Goal: Task Accomplishment & Management: Manage account settings

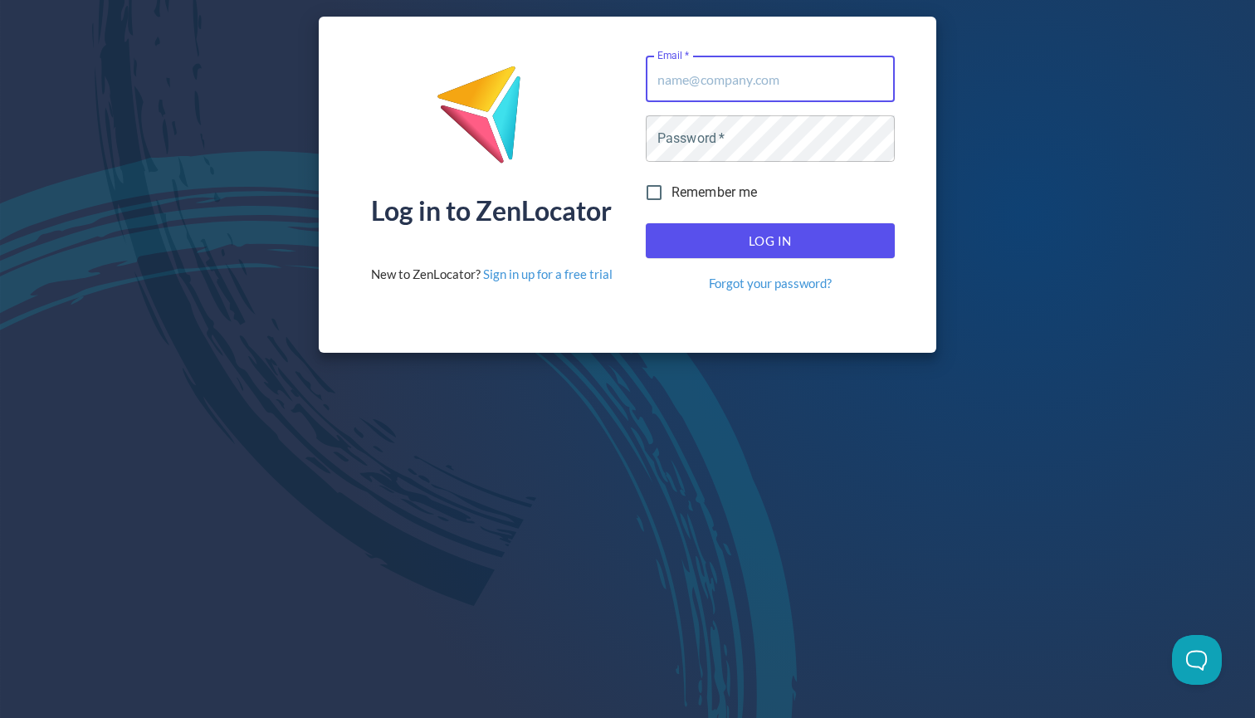
type input "[EMAIL_ADDRESS][DOMAIN_NAME]"
click at [770, 241] on button "Log In" at bounding box center [770, 240] width 249 height 35
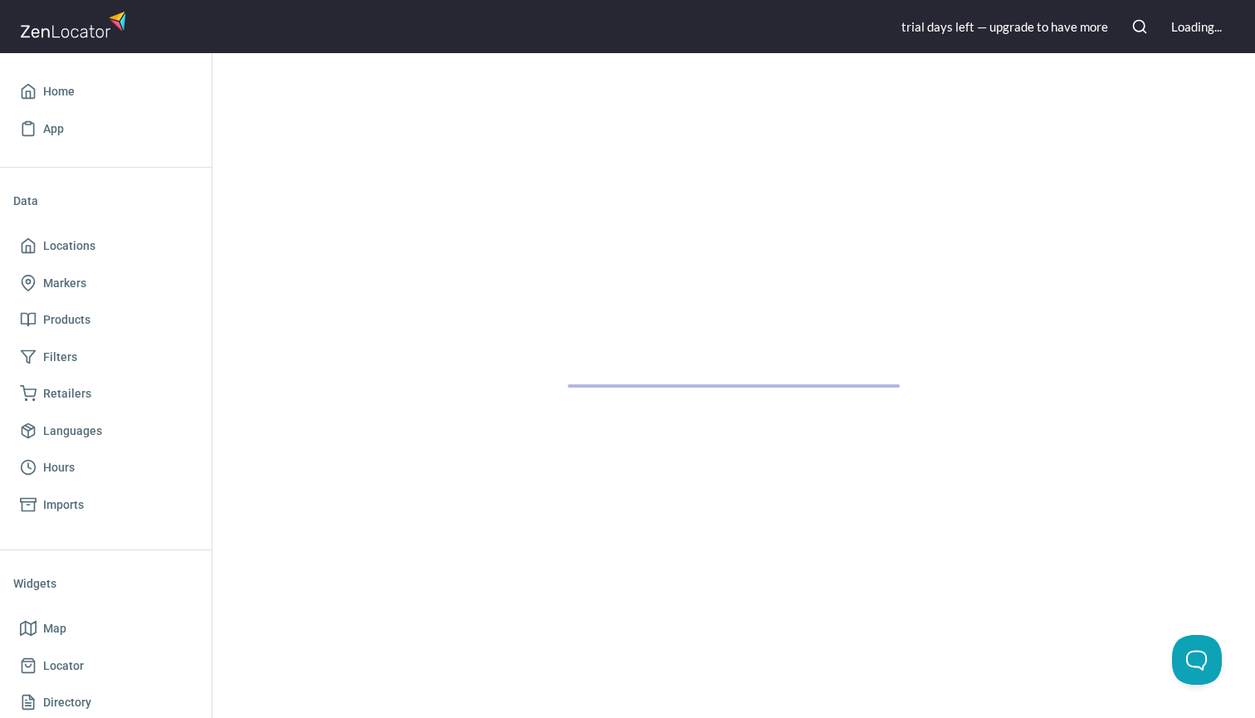
click at [811, 236] on div at bounding box center [734, 385] width 1043 height 665
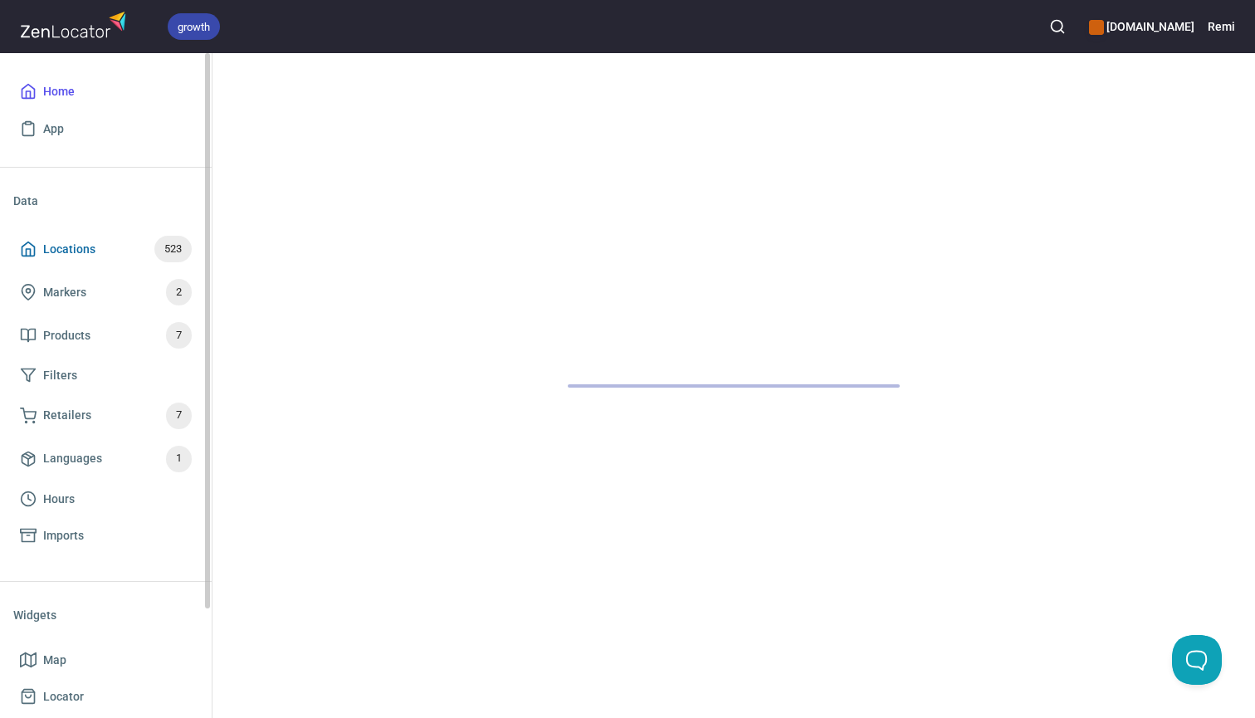
click at [80, 244] on span "Locations" at bounding box center [69, 249] width 52 height 21
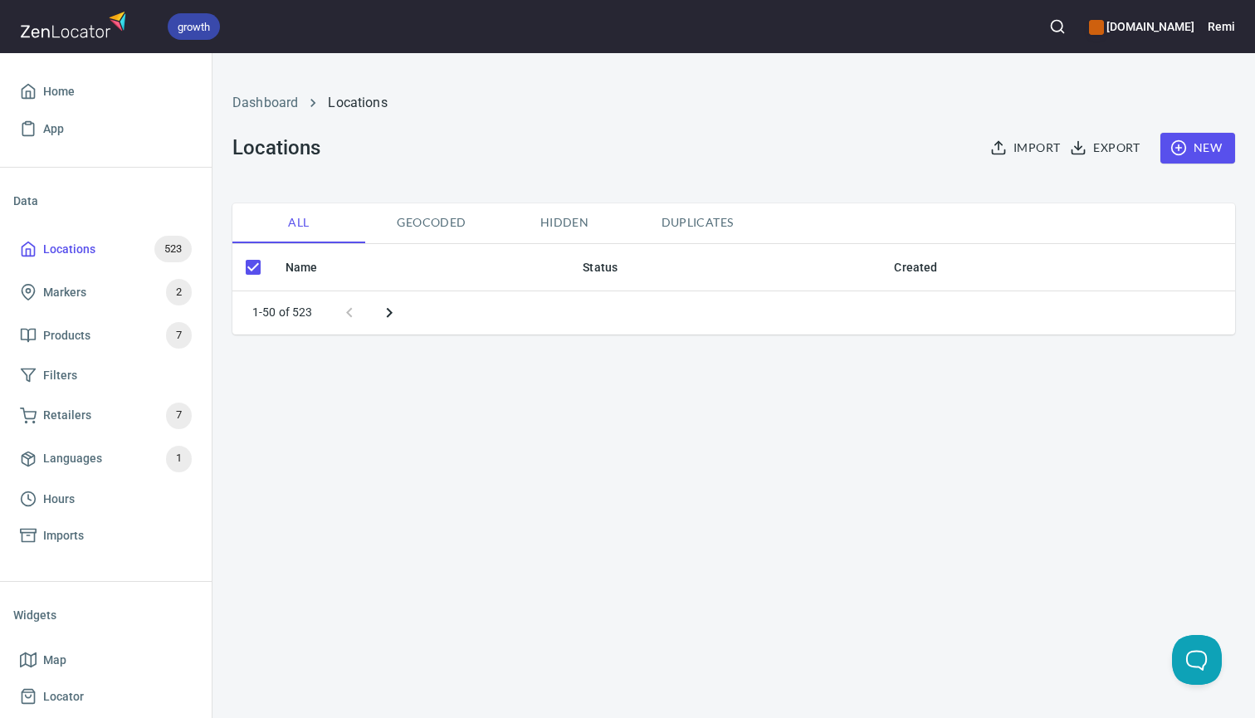
checkbox input "false"
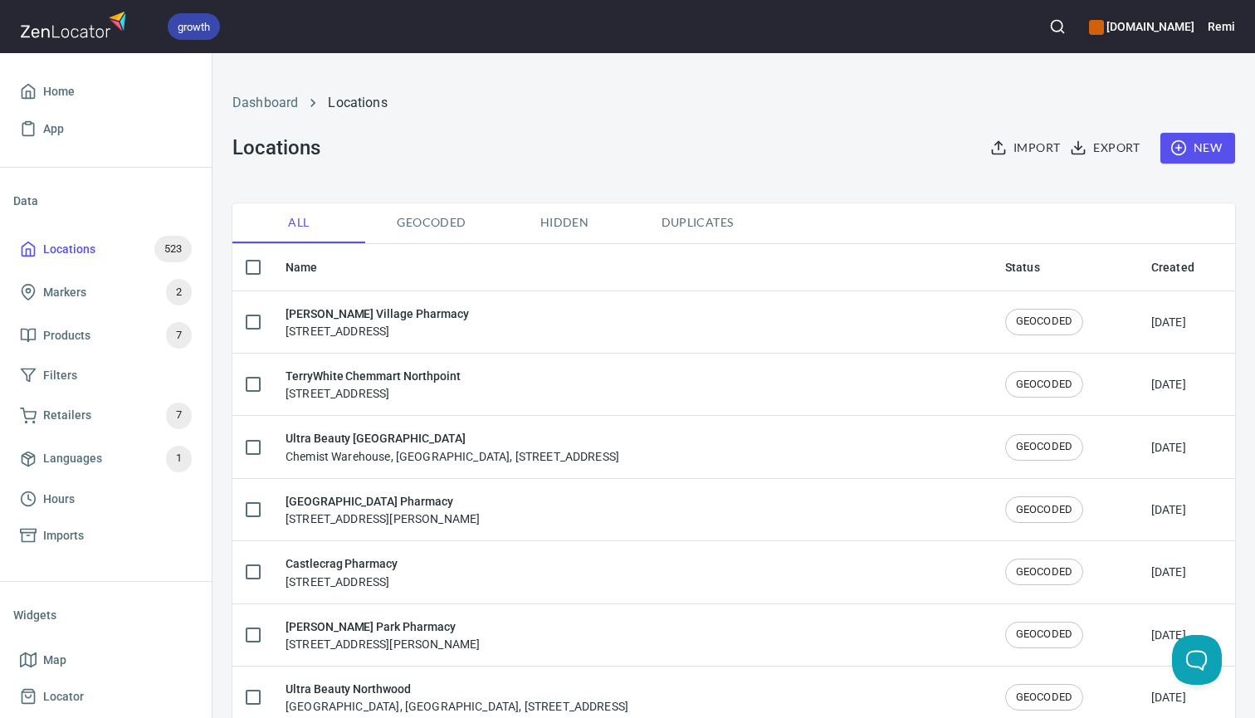
click at [1187, 146] on icon "button" at bounding box center [1179, 147] width 17 height 17
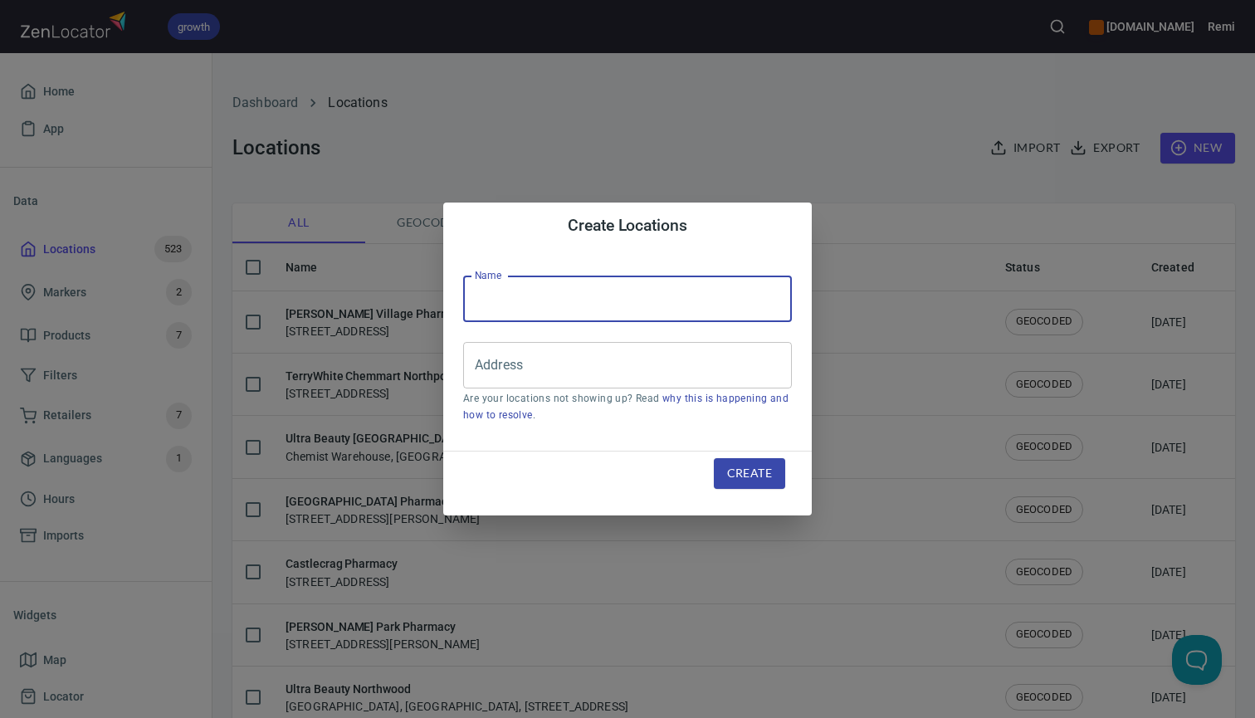
paste input "Kaeo Chemist"
type input "Kaeo Chemist"
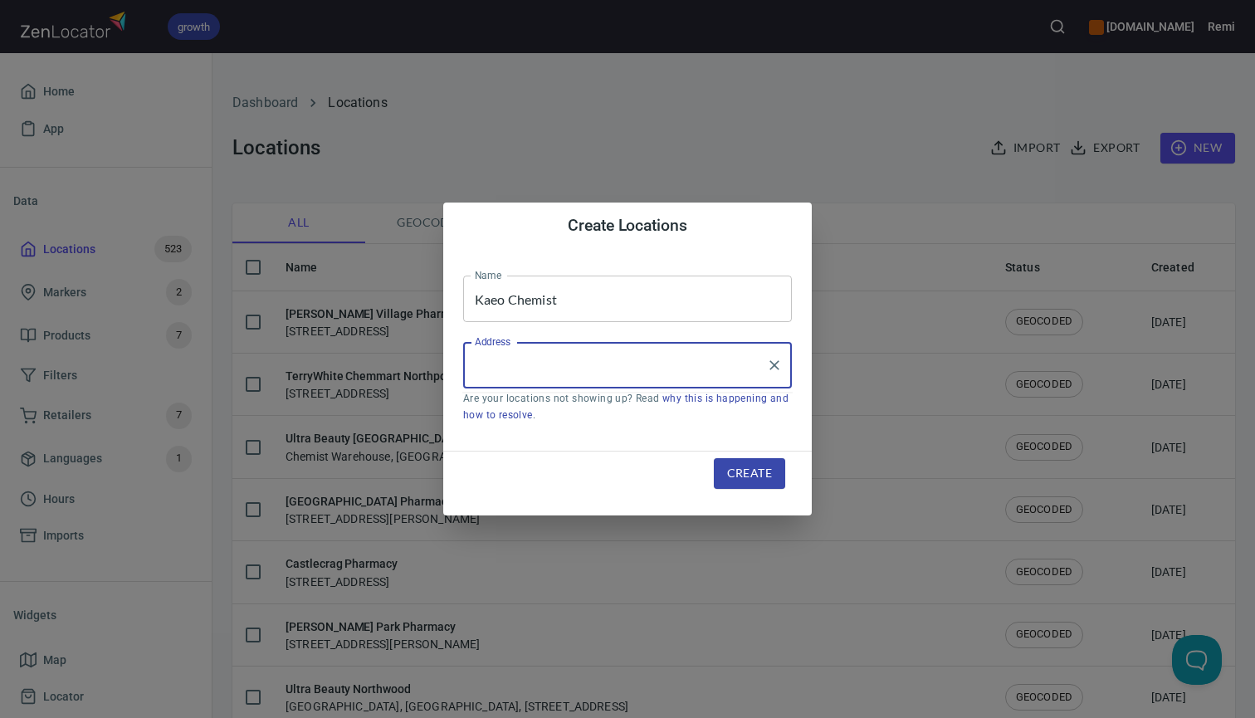
paste input "[STREET_ADDRESS]"
click at [570, 413] on li "[STREET_ADDRESS]" at bounding box center [627, 414] width 329 height 30
type input "[STREET_ADDRESS]"
click at [751, 476] on span "Create" at bounding box center [749, 473] width 45 height 21
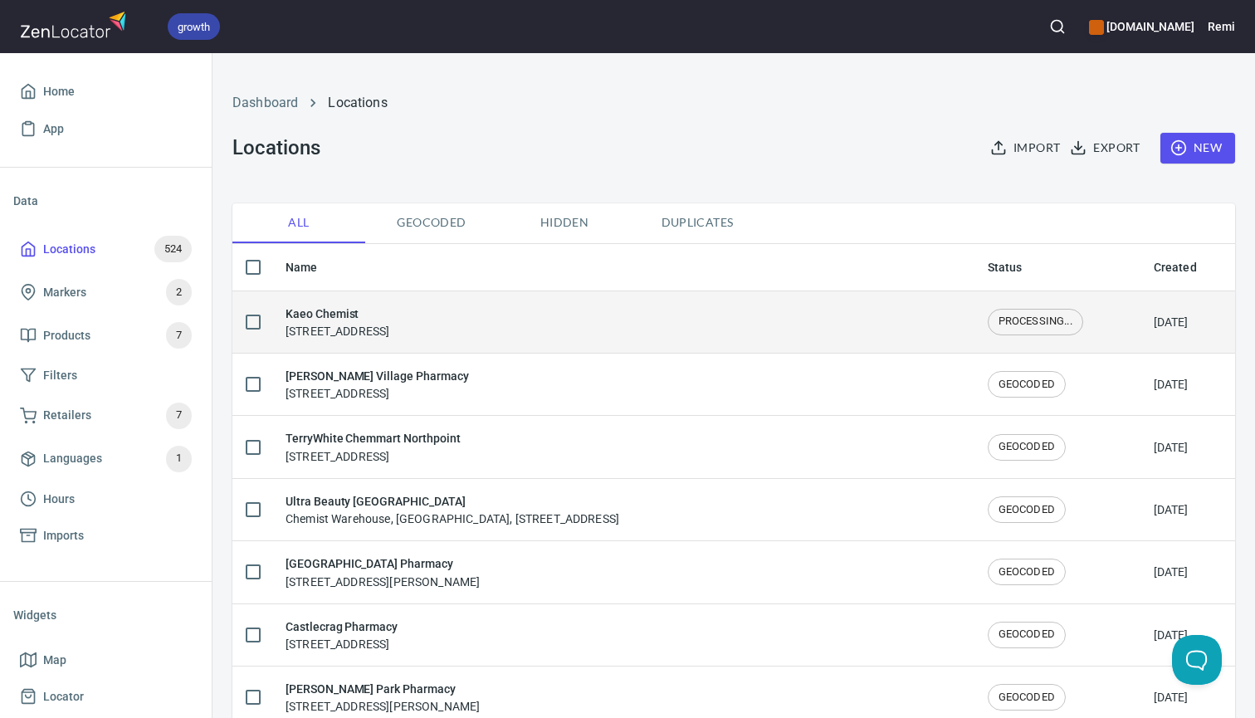
click at [389, 328] on div "Kaeo Chemist [STREET_ADDRESS]" at bounding box center [338, 322] width 104 height 35
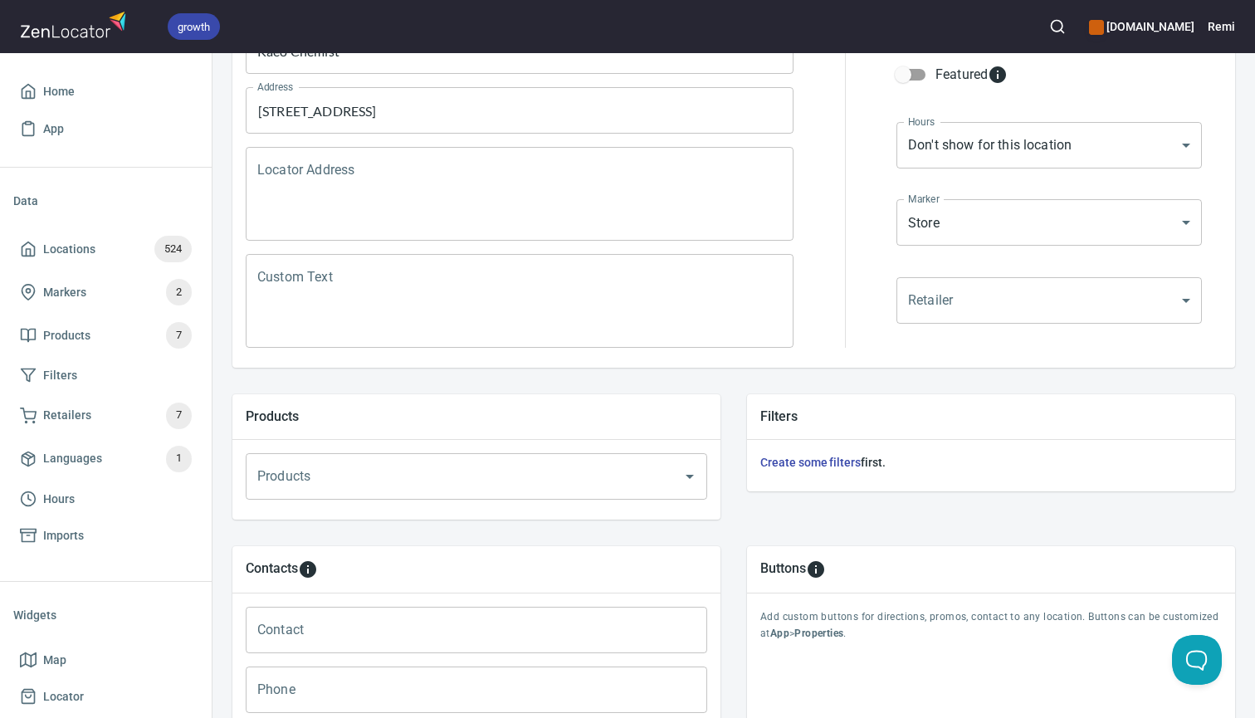
scroll to position [262, 0]
click at [389, 477] on input "Products" at bounding box center [453, 476] width 400 height 32
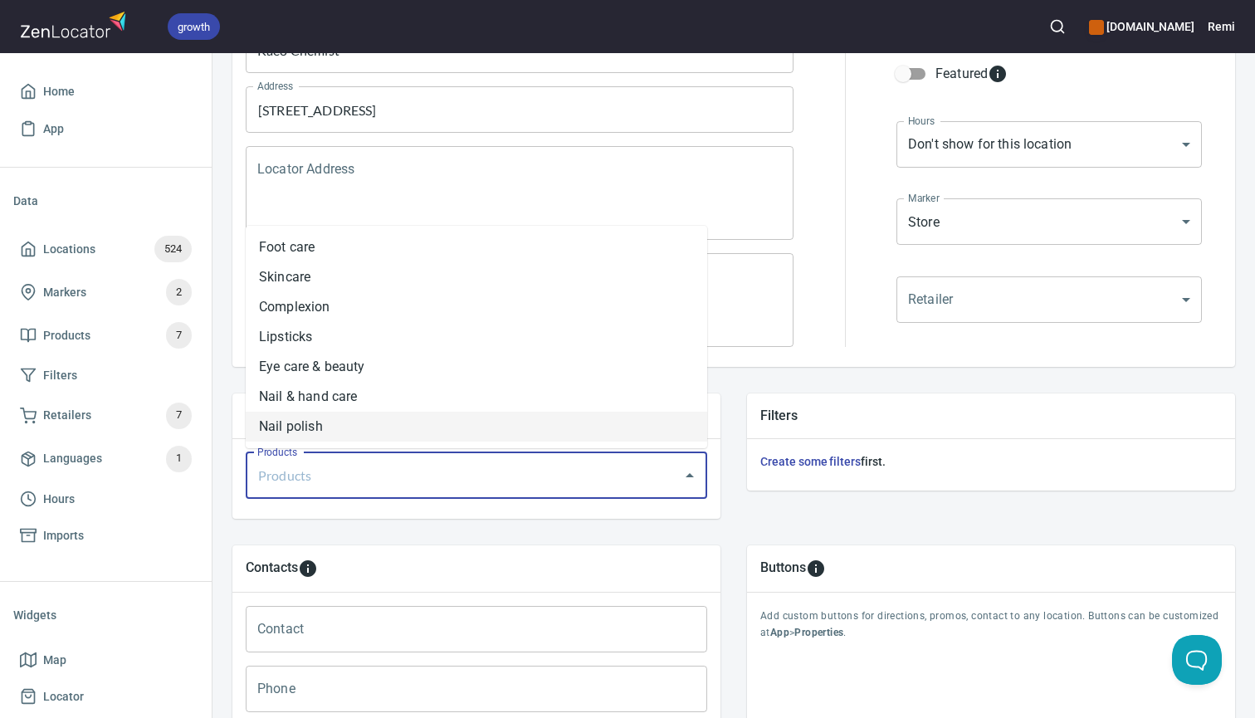
click at [363, 428] on li "Nail polish" at bounding box center [477, 427] width 462 height 30
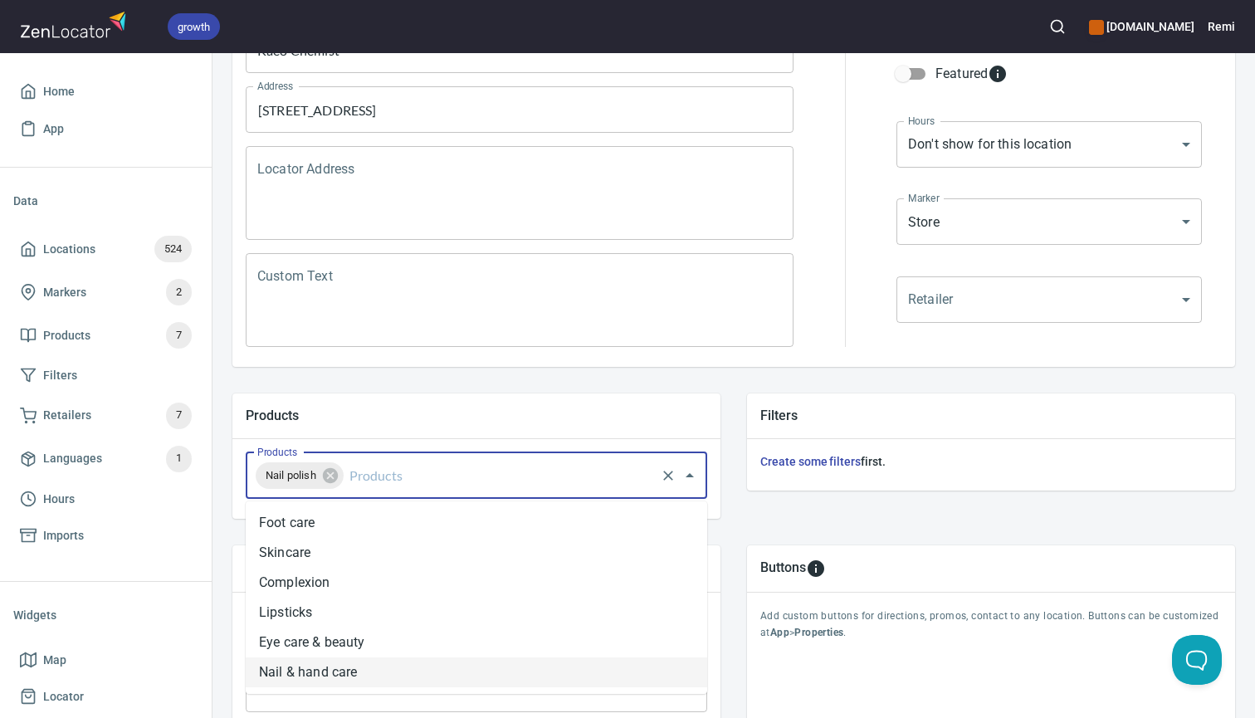
click at [447, 472] on input "Products" at bounding box center [499, 476] width 307 height 32
click at [389, 670] on li "Nail & hand care" at bounding box center [477, 673] width 462 height 30
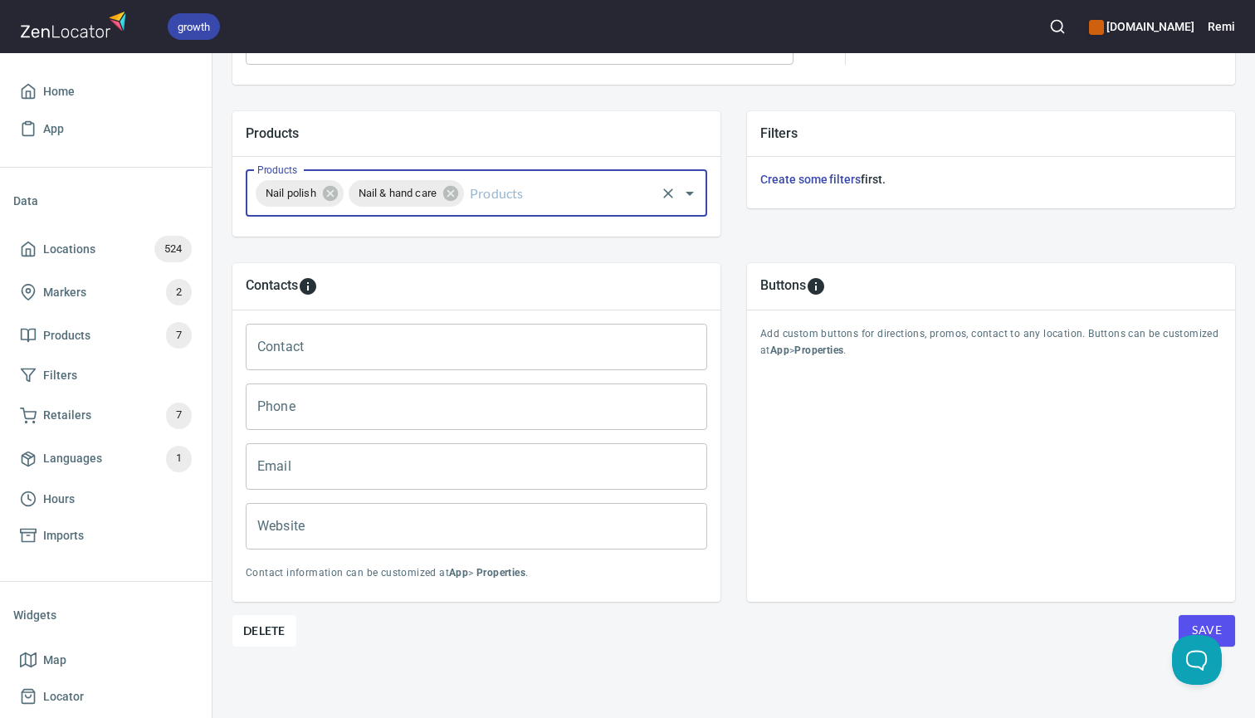
scroll to position [543, 0]
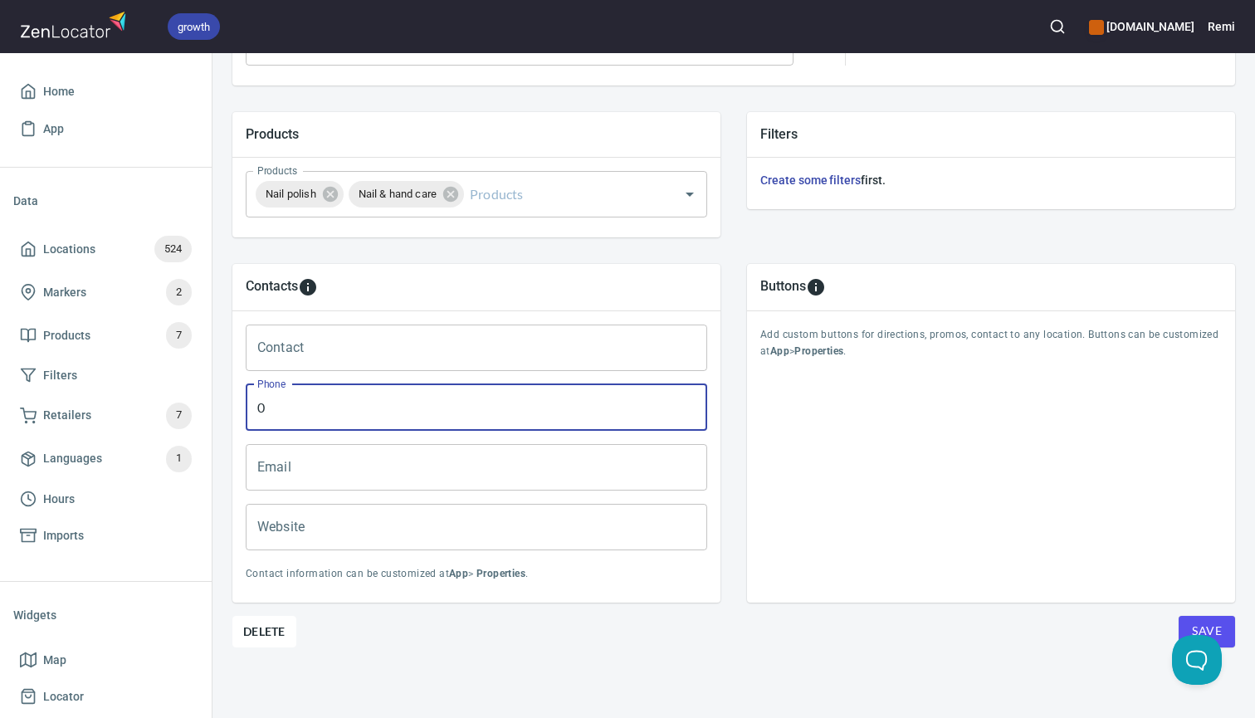
paste input "21407552"
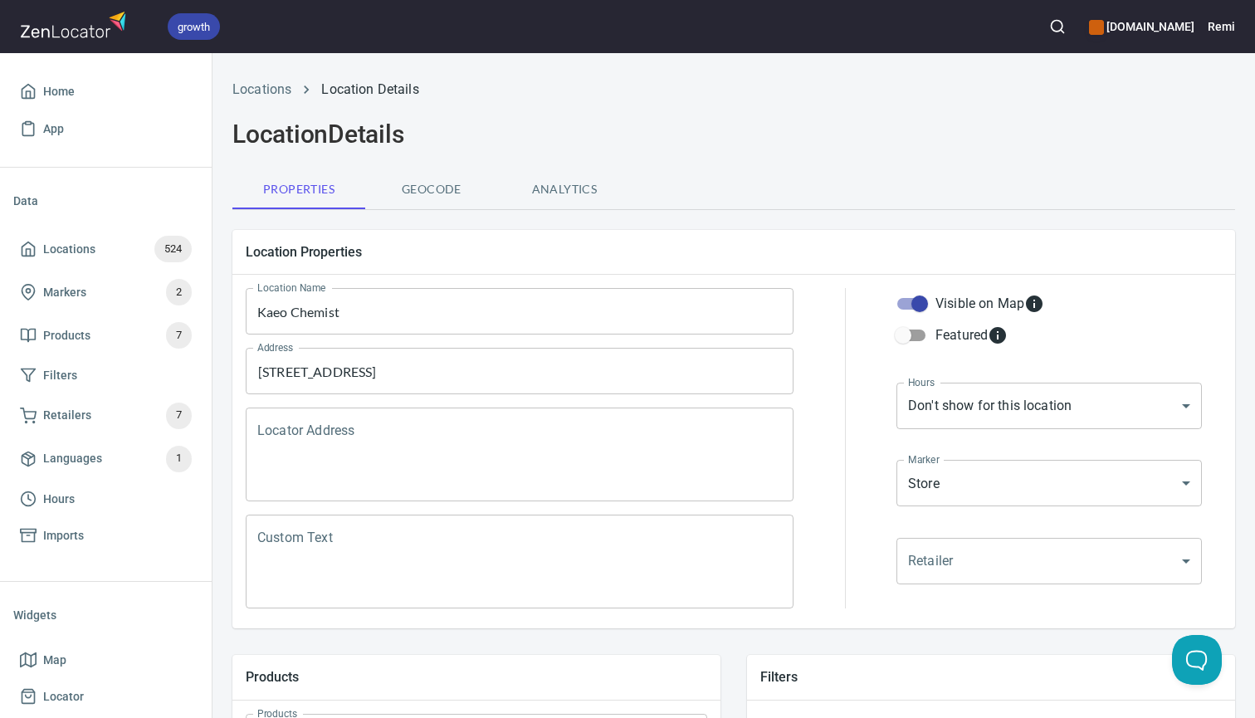
scroll to position [0, 0]
type input "02 140 7552"
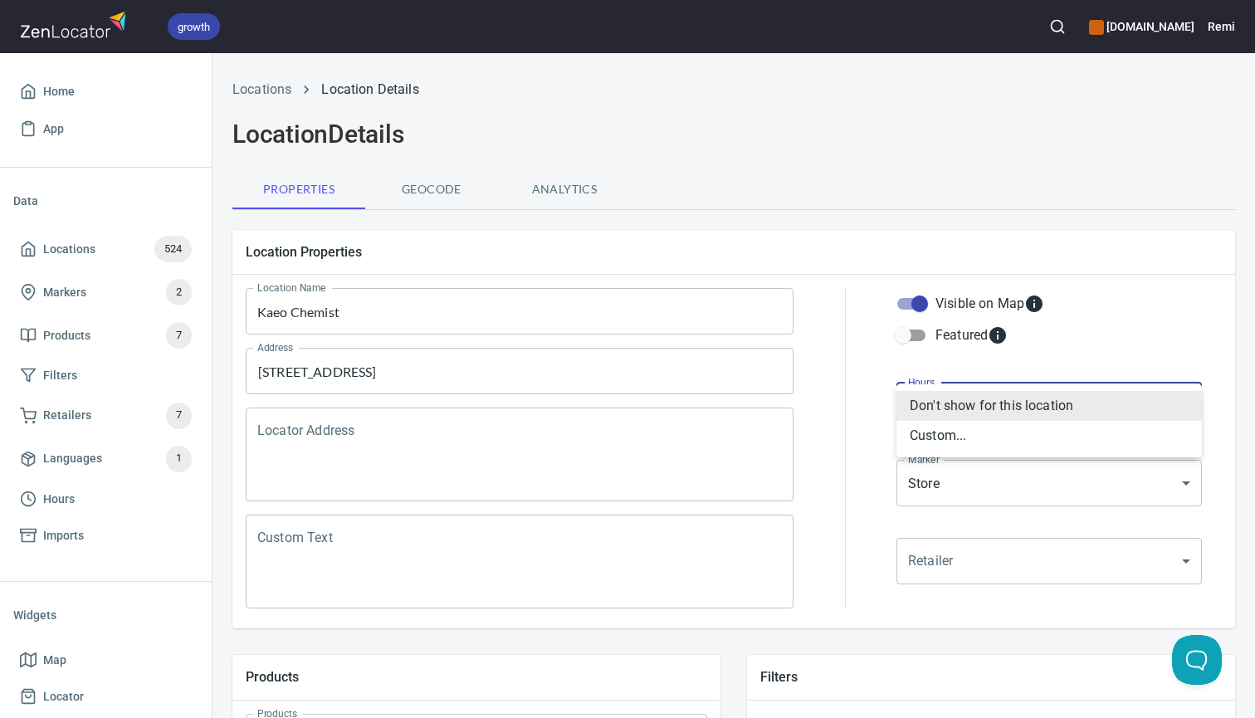
click at [990, 396] on body "growth [DOMAIN_NAME] Remi Home App Data Locations 524 Markers 2 Products 7 Filt…" at bounding box center [627, 359] width 1255 height 718
click at [944, 450] on li "Custom..." at bounding box center [1050, 436] width 306 height 30
type input "CUSTOM_HOURS"
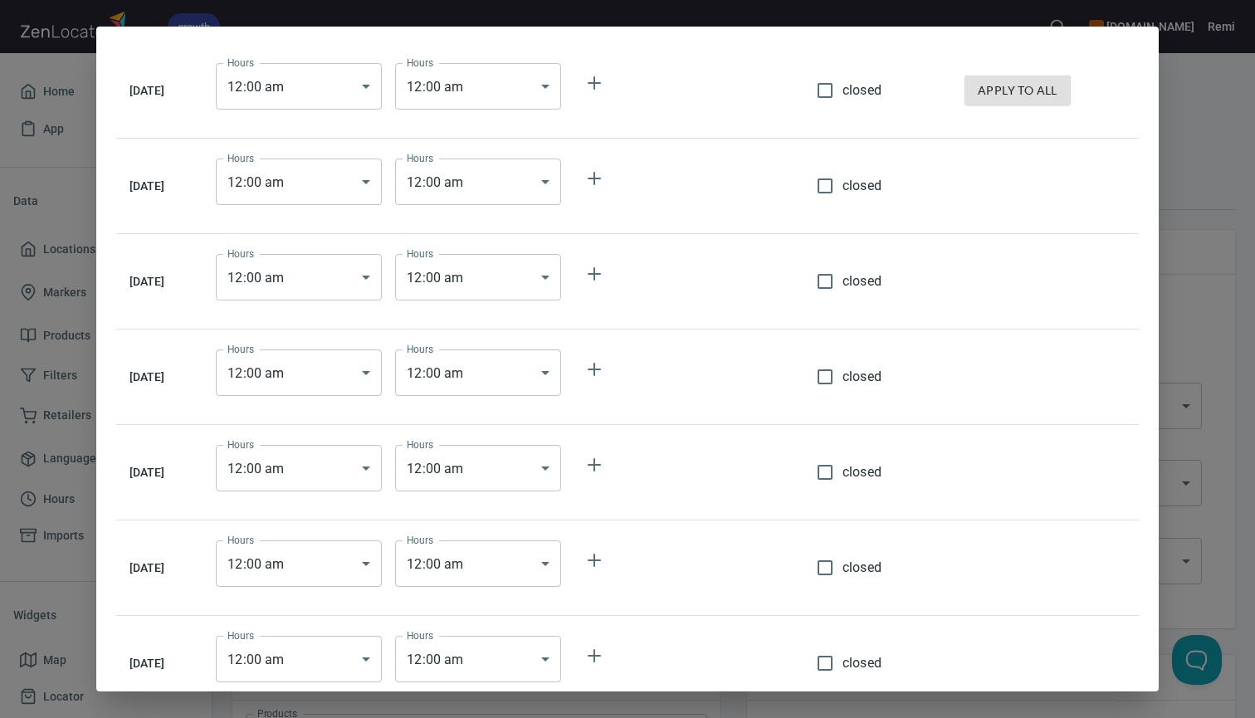
click at [358, 86] on body "growth [DOMAIN_NAME] Remi Home App Data Locations 524 Markers 2 Products 7 Filt…" at bounding box center [627, 359] width 1255 height 718
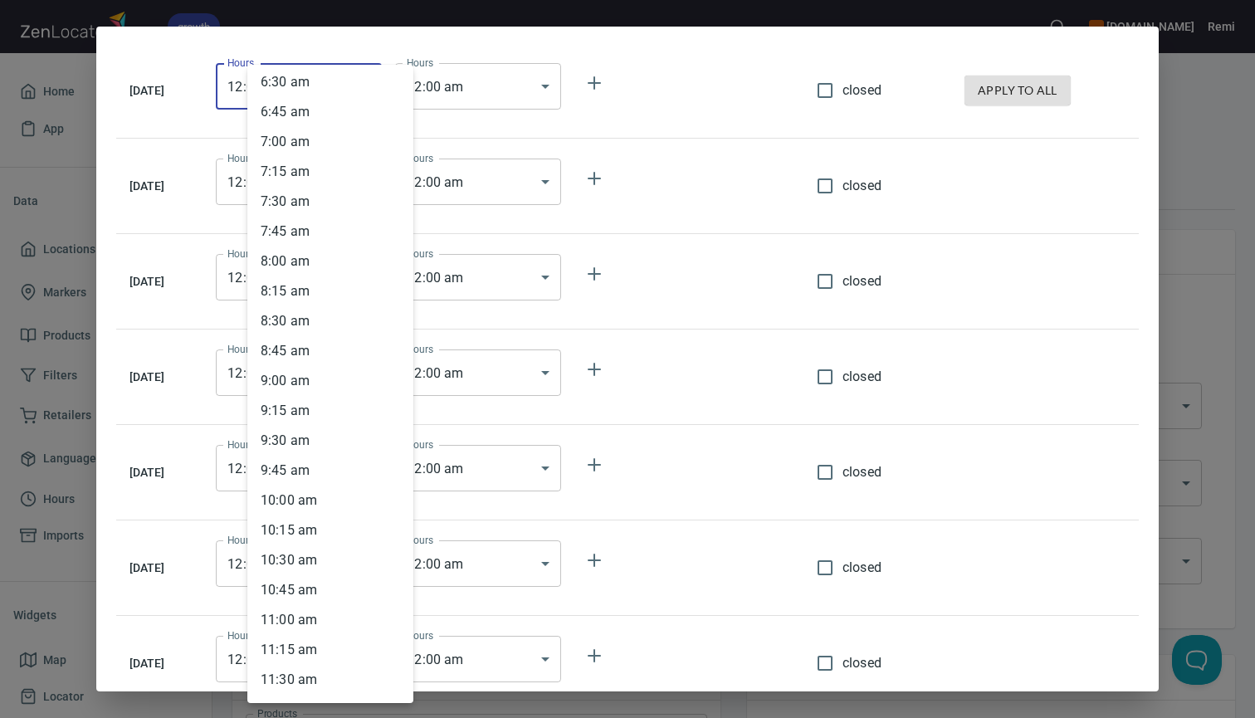
scroll to position [800, 0]
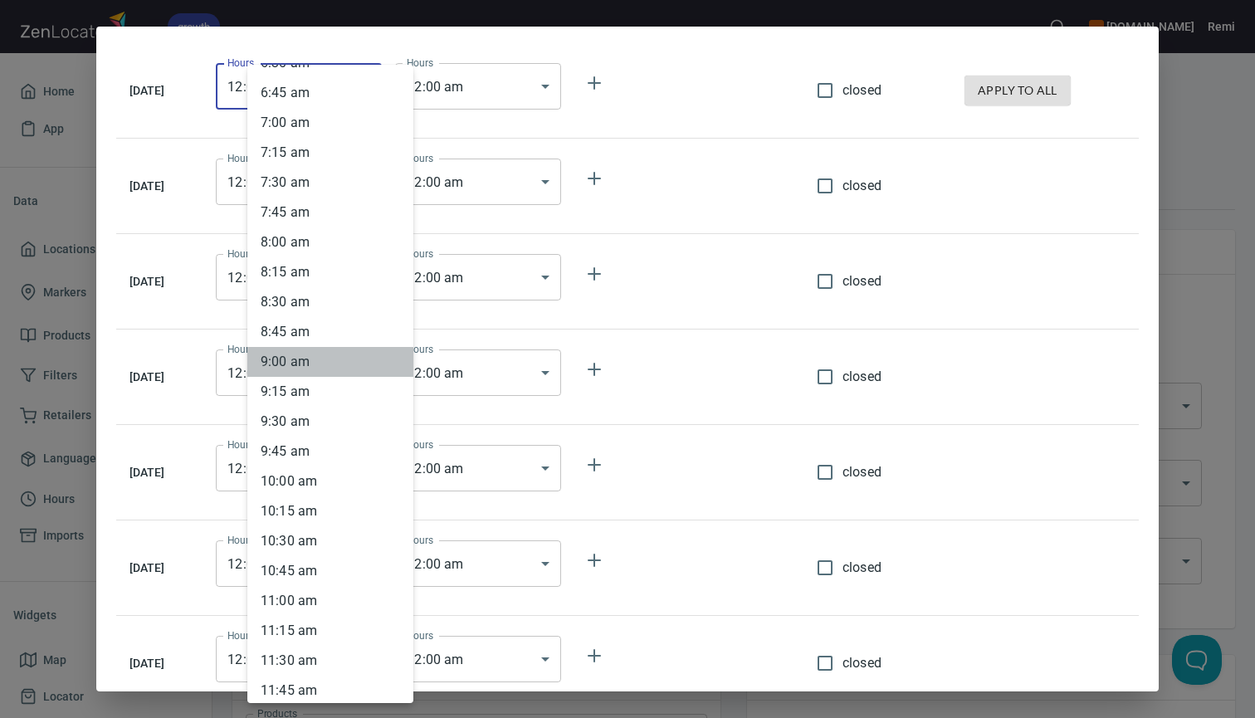
click at [297, 369] on li "9 : 00 am" at bounding box center [330, 362] width 166 height 30
type input "09:00"
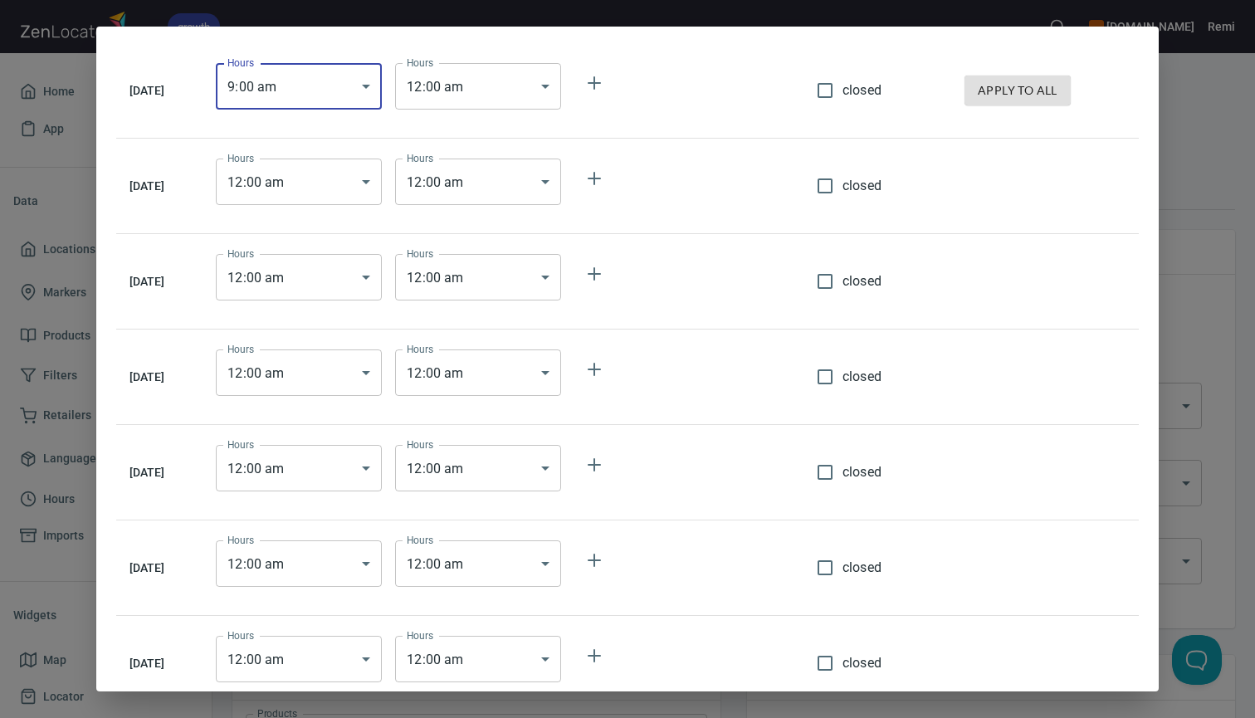
click at [516, 89] on body "growth [DOMAIN_NAME] Remi Home App Data Locations 524 Markers 2 Products 7 Filt…" at bounding box center [627, 359] width 1255 height 718
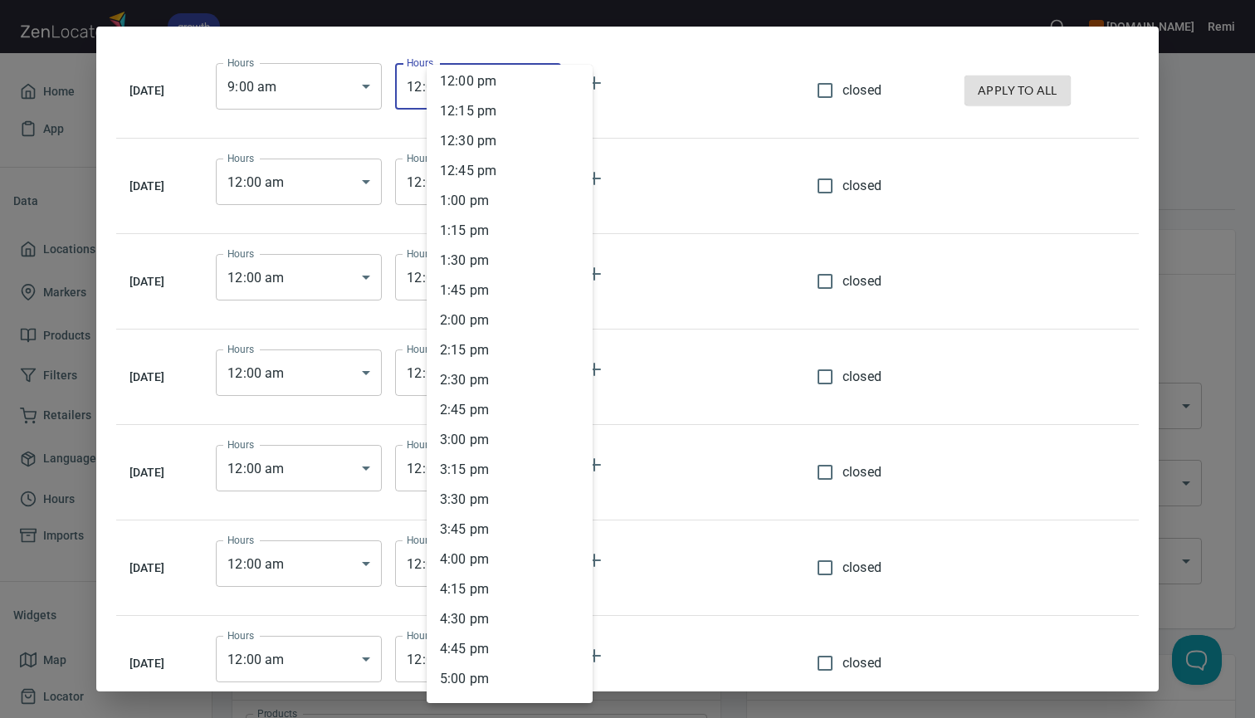
scroll to position [1470, 0]
click at [473, 229] on li "1 : 30 pm" at bounding box center [510, 231] width 166 height 30
type input "13:30"
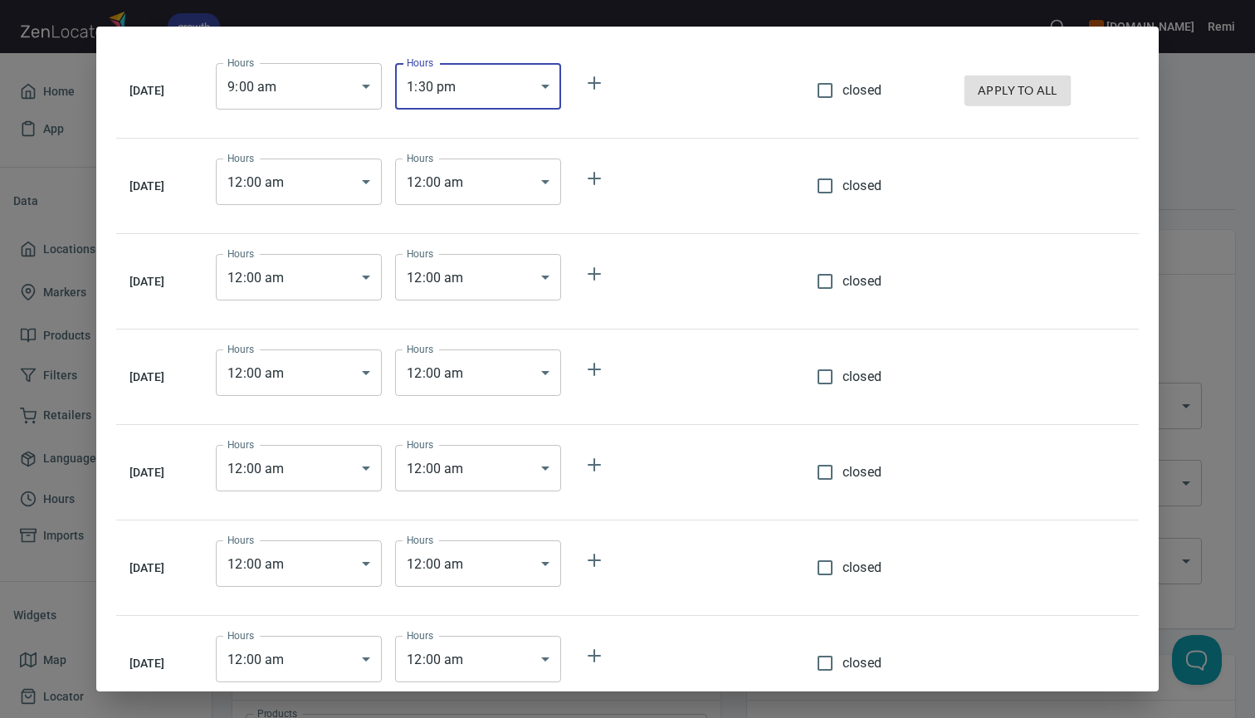
click at [1033, 88] on span "apply to all" at bounding box center [1018, 91] width 80 height 21
type input "09:00"
type input "13:30"
type input "09:00"
type input "13:30"
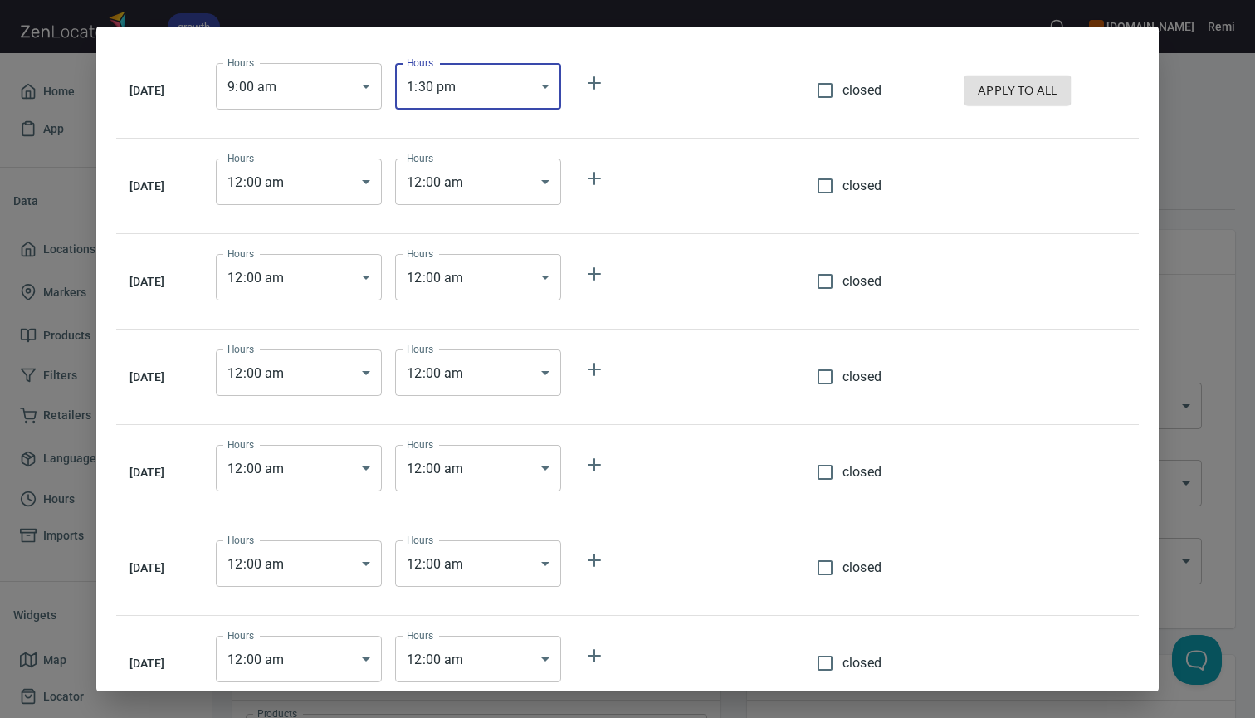
type input "09:00"
type input "13:30"
type input "09:00"
type input "13:30"
type input "09:00"
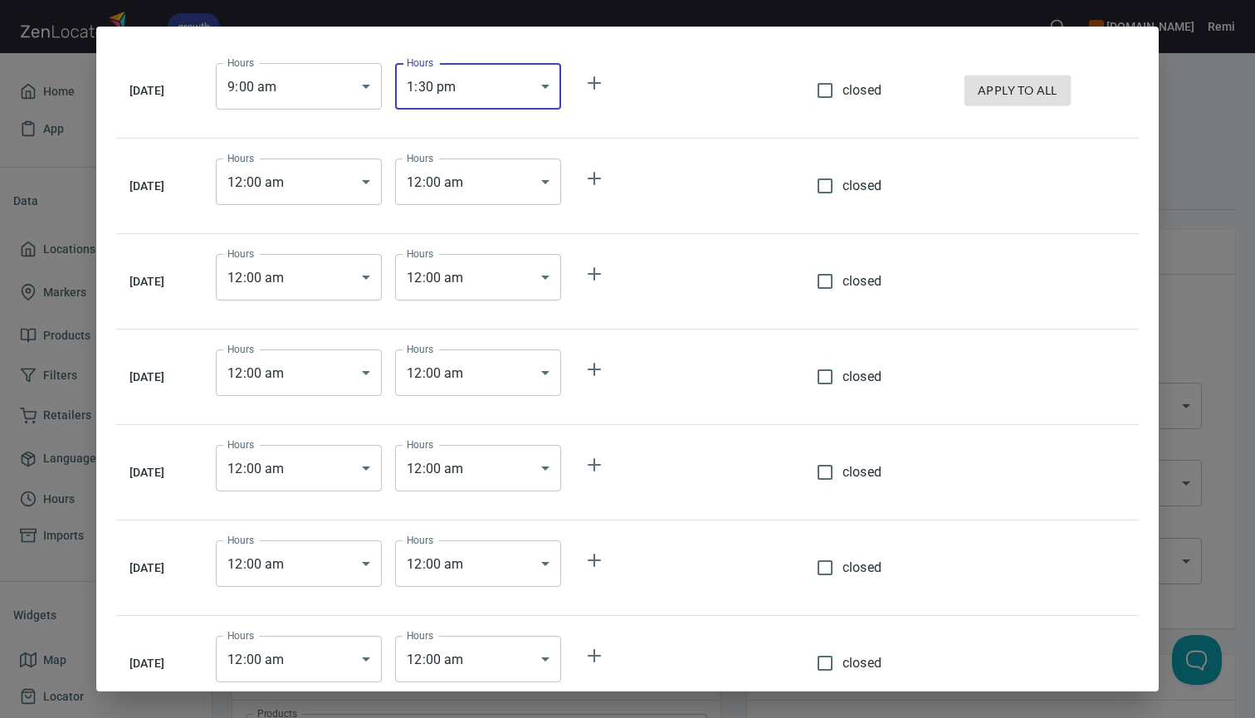
type input "13:30"
type input "09:00"
type input "13:30"
click at [512, 470] on body "growth [DOMAIN_NAME] Remi Home App Data Locations 524 Markers 2 Products 7 Filt…" at bounding box center [627, 359] width 1255 height 718
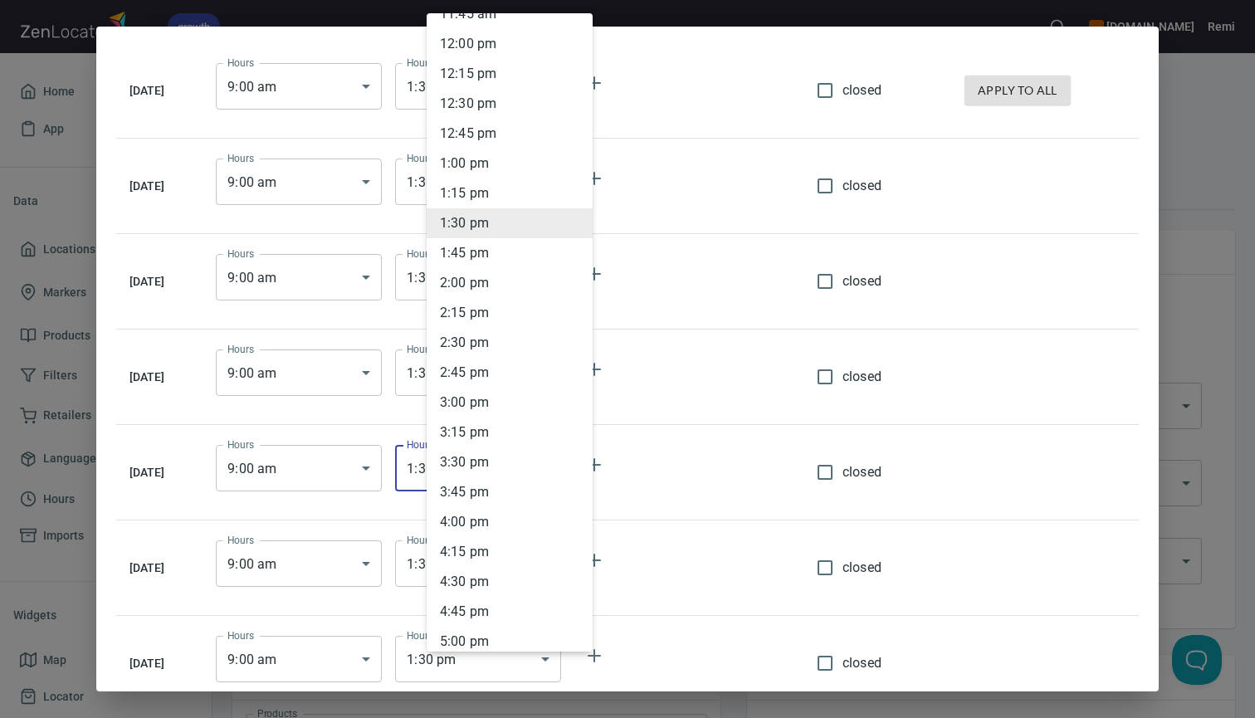
scroll to position [1467, 0]
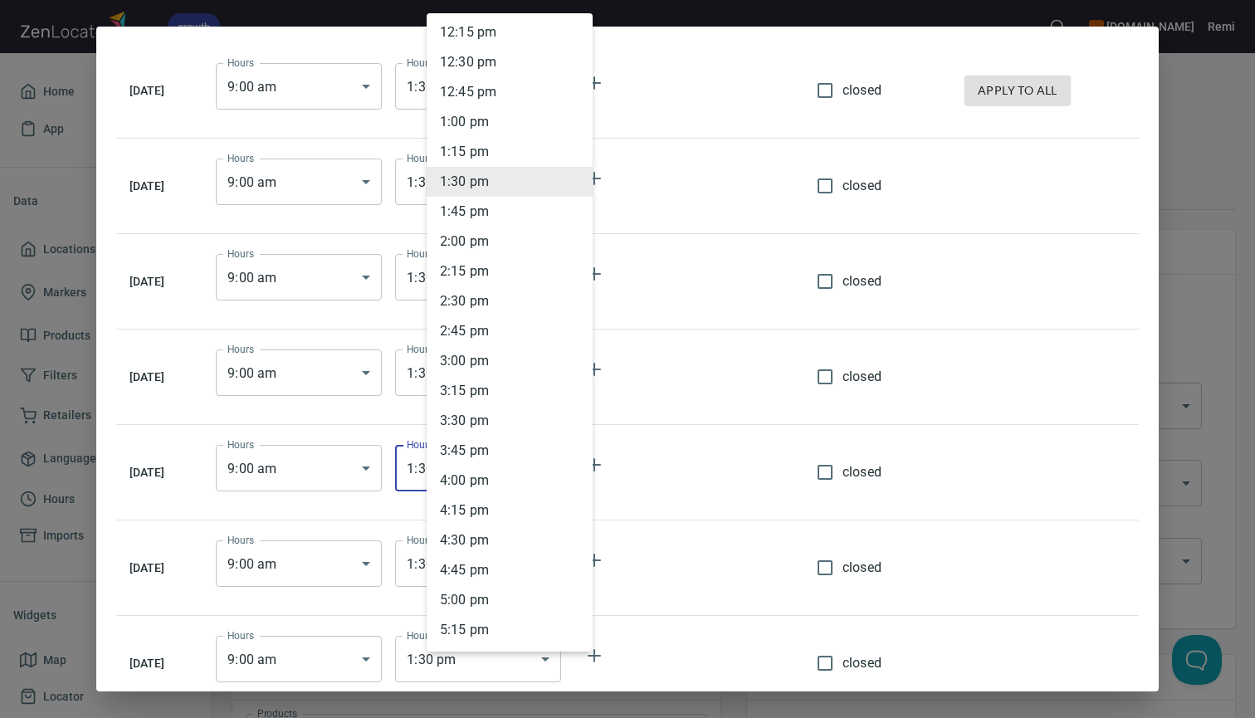
click at [462, 482] on li "4 : 00 pm" at bounding box center [510, 481] width 166 height 30
type input "16:00"
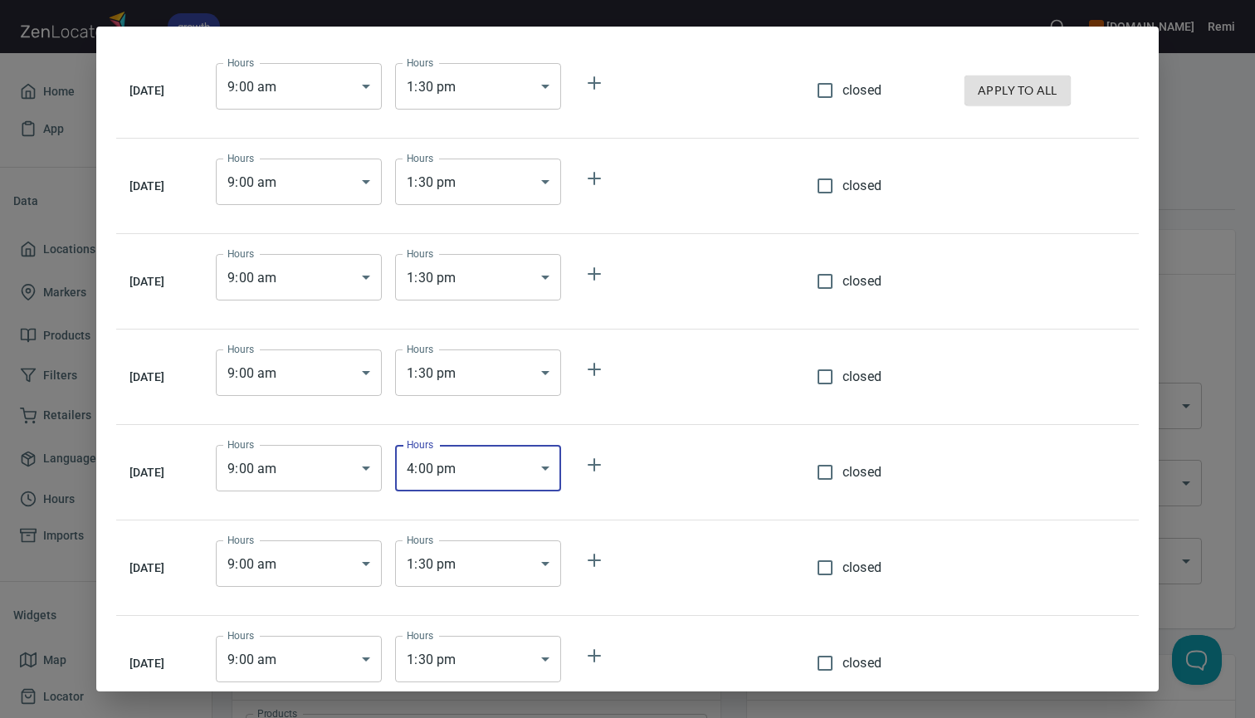
click at [842, 565] on input "closed" at bounding box center [825, 568] width 35 height 35
checkbox input "true"
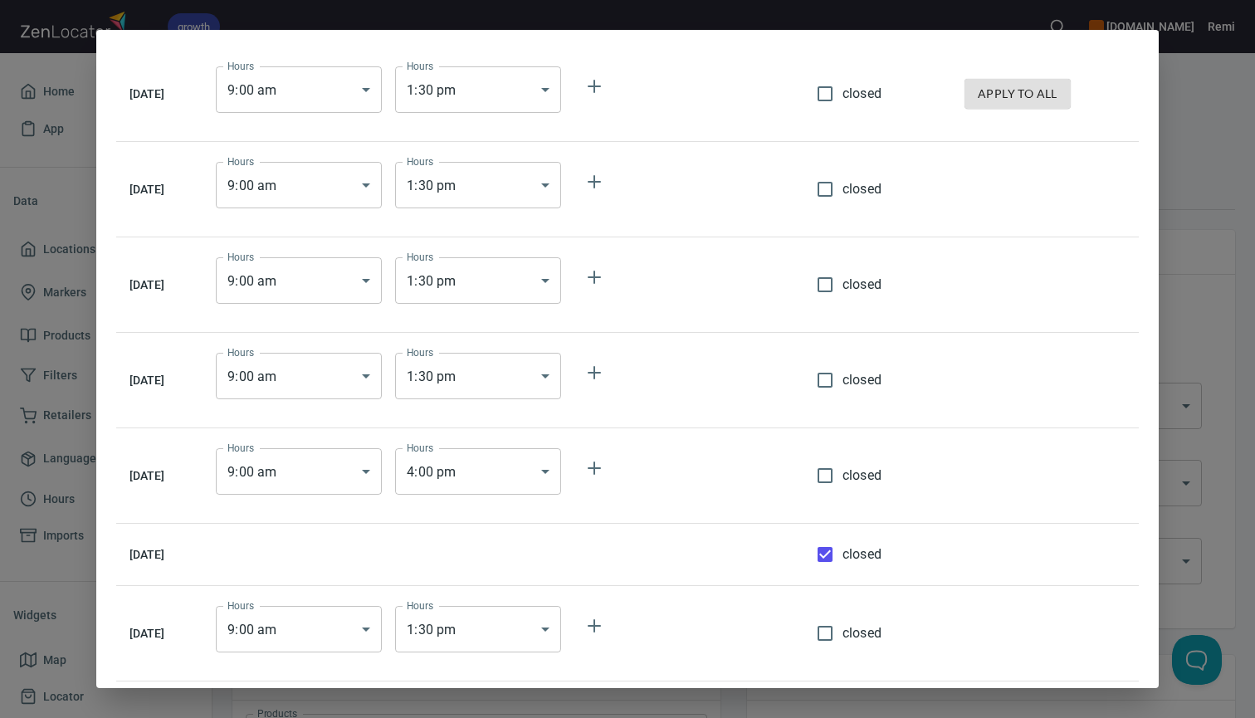
click at [838, 638] on input "closed" at bounding box center [825, 633] width 35 height 35
checkbox input "true"
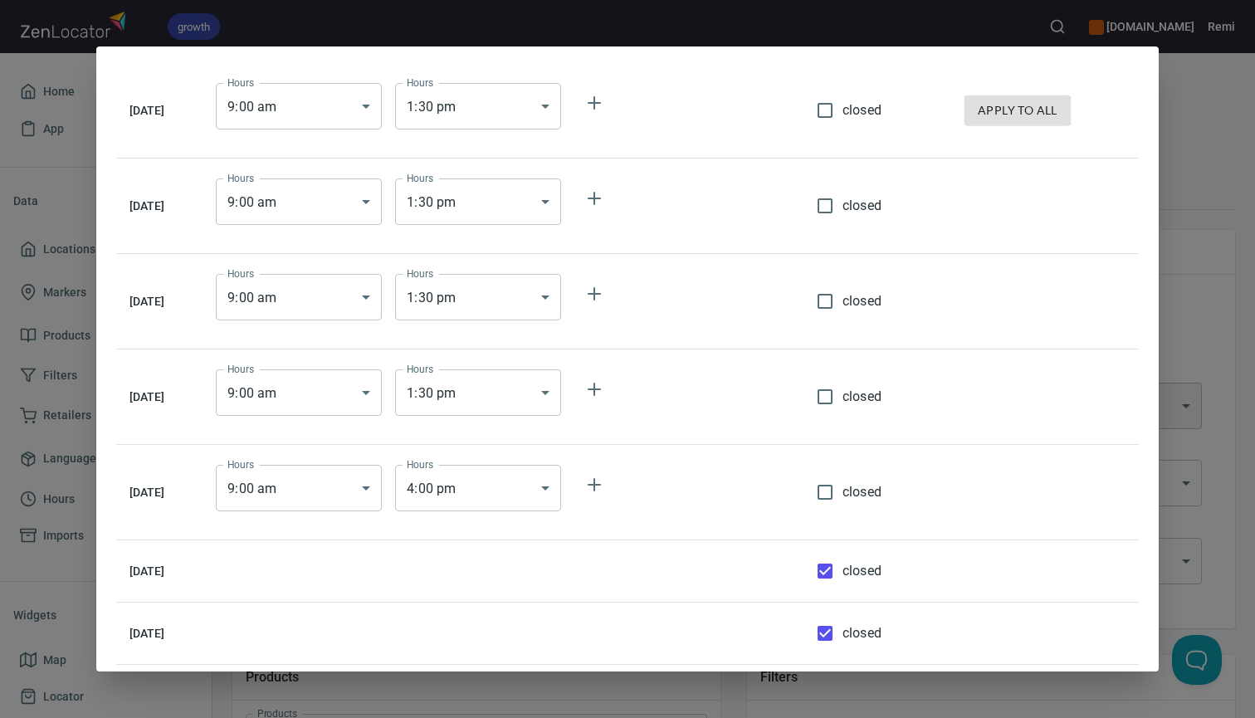
click at [1219, 219] on div "[DATE] Hours 9 : 00 am 09:00 Hours Hours 1 : 30 pm 13:30 Hours closed apply to …" at bounding box center [627, 359] width 1255 height 718
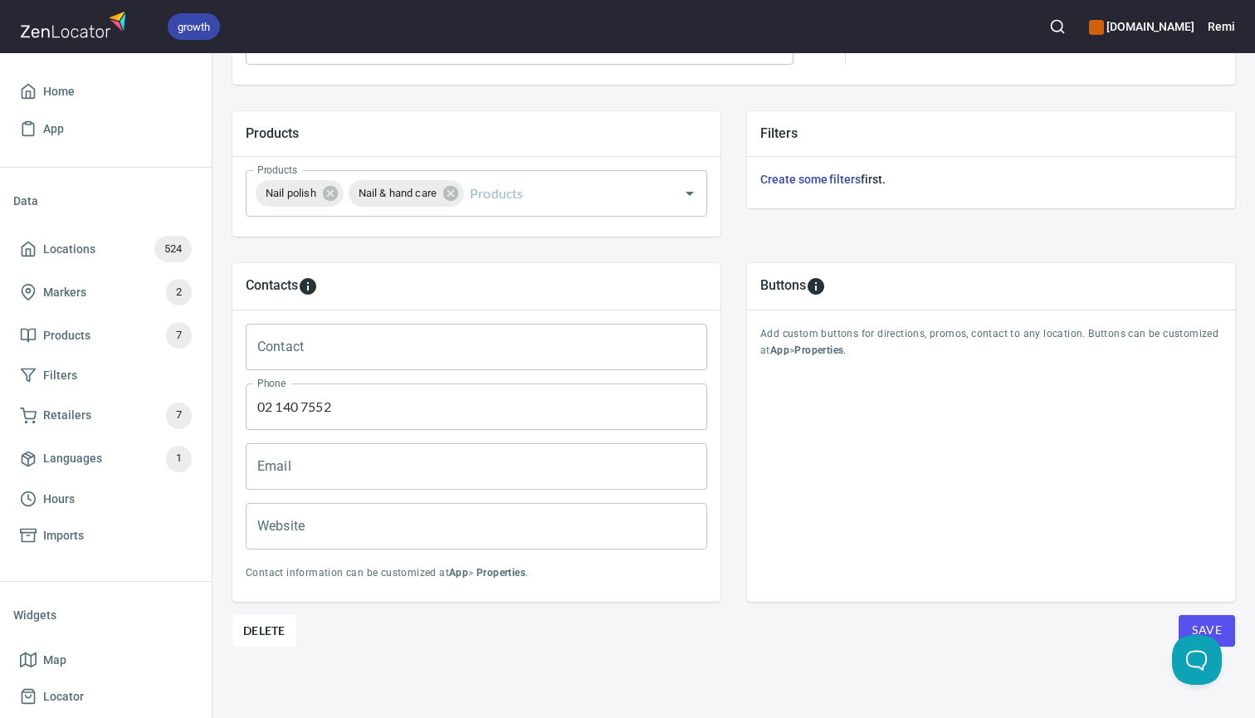
scroll to position [543, 0]
click at [1216, 623] on span "Save" at bounding box center [1207, 631] width 30 height 21
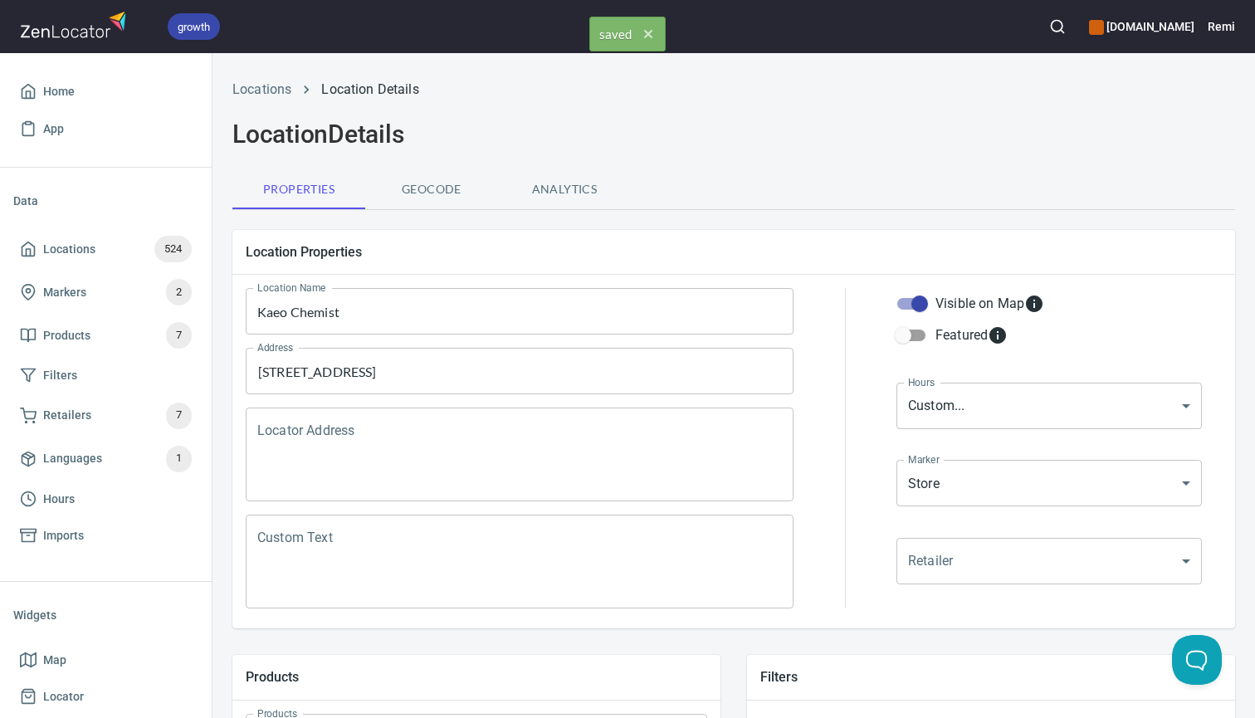
scroll to position [0, 0]
